Goal: Navigation & Orientation: Find specific page/section

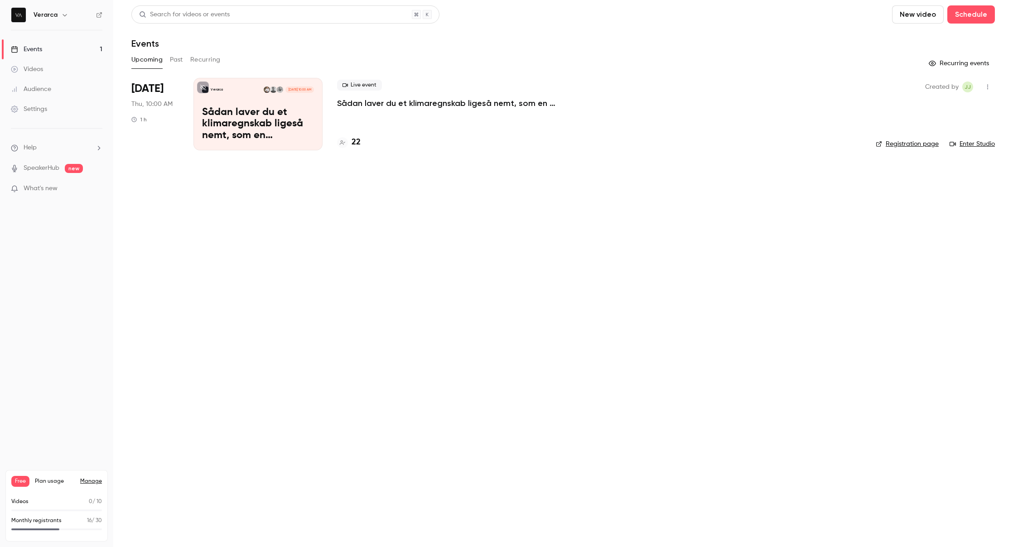
click at [447, 240] on main "Search for videos or events New video Schedule Events Upcoming Past Recurring R…" at bounding box center [563, 273] width 900 height 547
click at [356, 140] on h4 "23" at bounding box center [356, 142] width 9 height 12
